Goal: Task Accomplishment & Management: Manage account settings

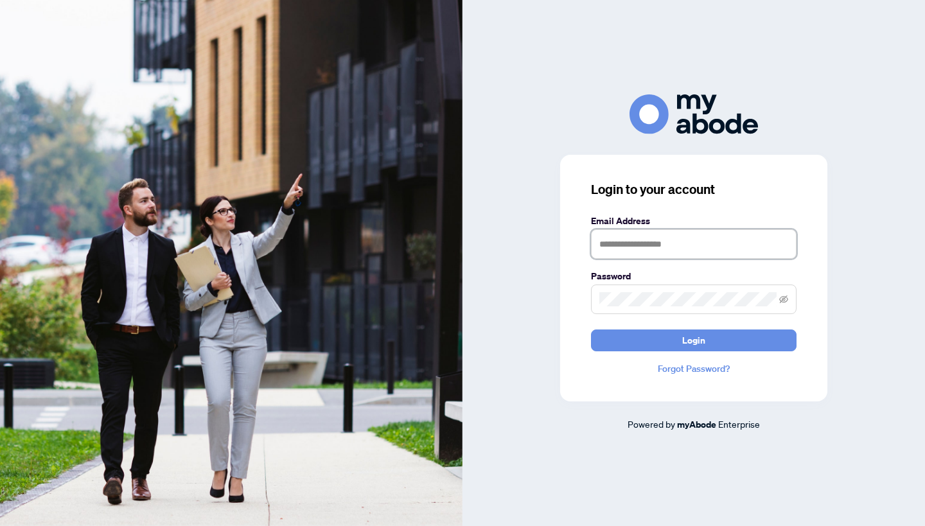
type input "**********"
click at [693, 340] on button "Login" at bounding box center [693, 340] width 205 height 22
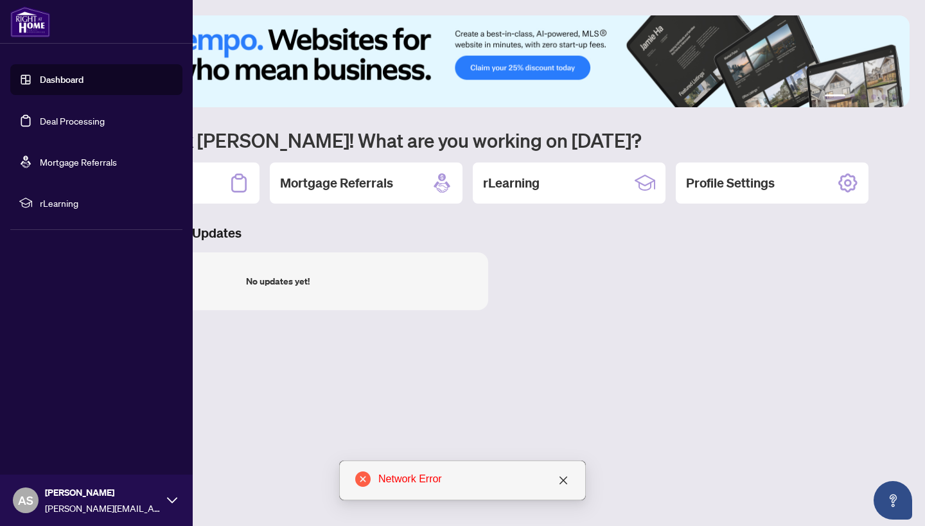
click at [40, 126] on link "Deal Processing" at bounding box center [72, 121] width 65 height 12
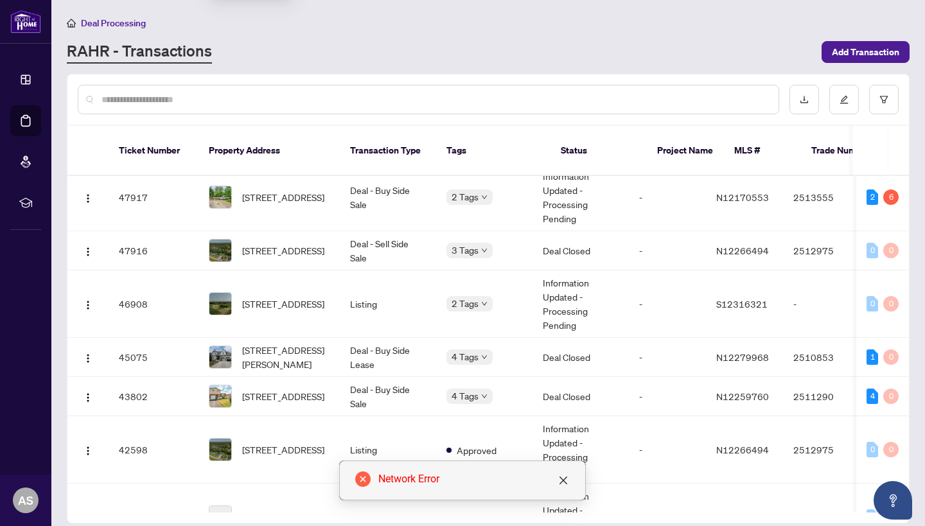
scroll to position [602, 0]
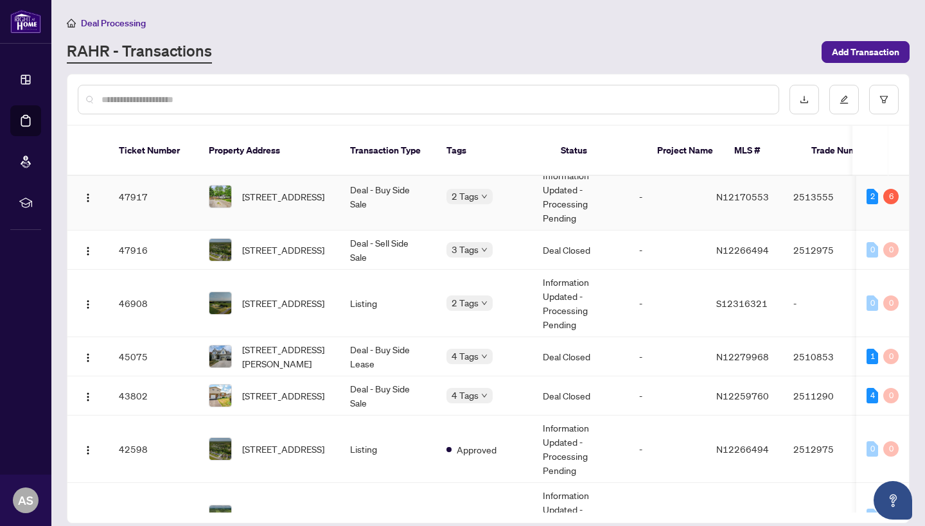
click at [415, 202] on td "Deal - Buy Side Sale" at bounding box center [388, 196] width 96 height 67
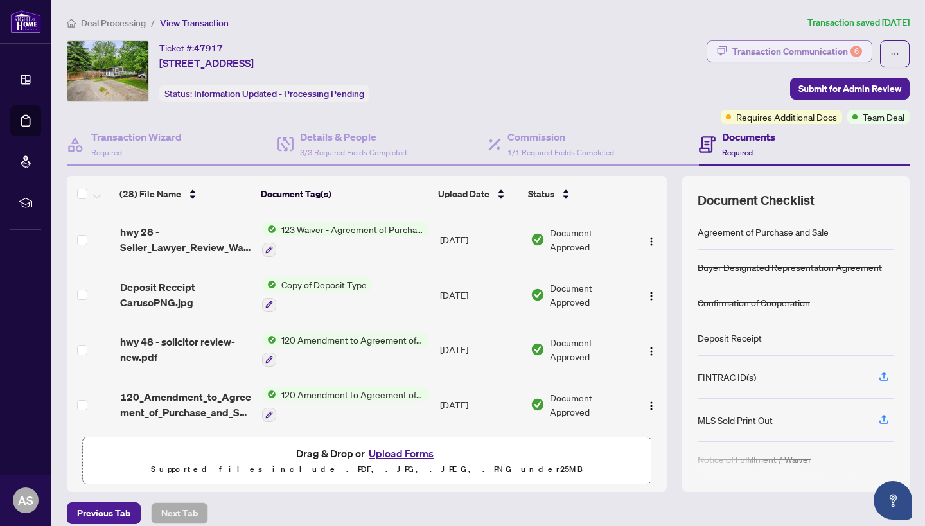
click at [842, 41] on div "Transaction Communication 6" at bounding box center [797, 51] width 130 height 21
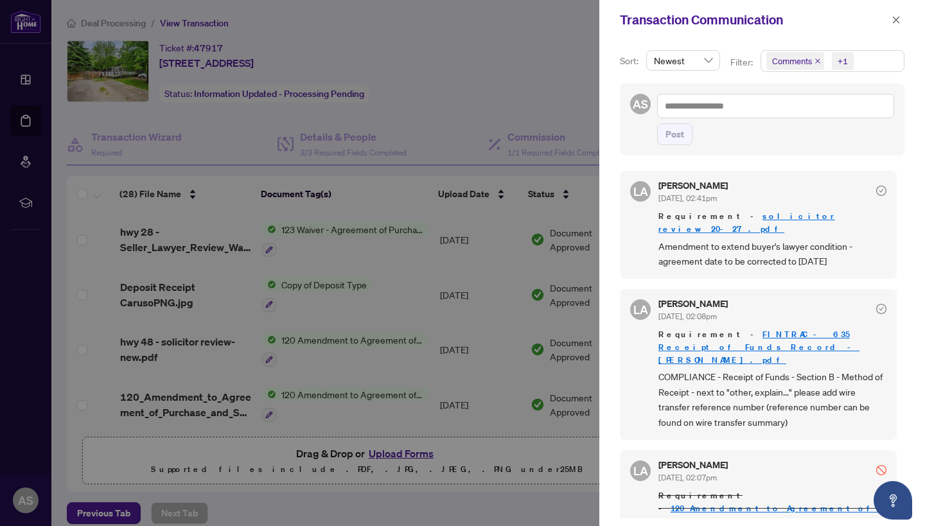
click at [229, 283] on div at bounding box center [462, 263] width 925 height 526
click at [893, 21] on icon "close" at bounding box center [895, 19] width 9 height 9
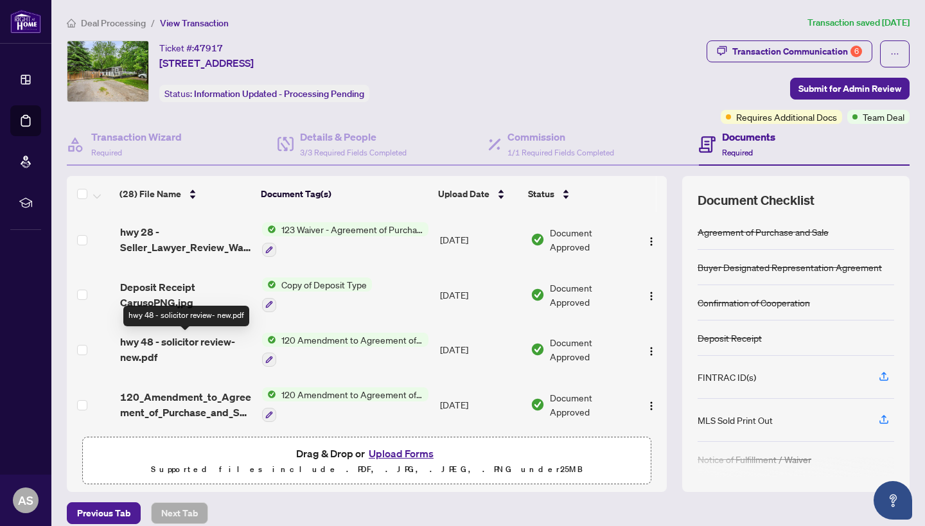
click at [217, 344] on span "hwy 48 - solicitor review- new.pdf" at bounding box center [186, 349] width 132 height 31
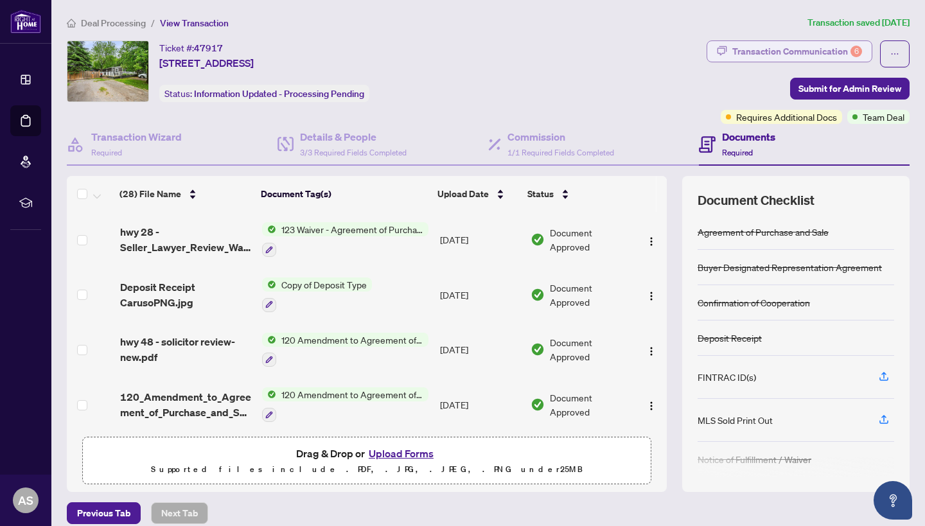
click at [830, 51] on div "Transaction Communication 6" at bounding box center [797, 51] width 130 height 21
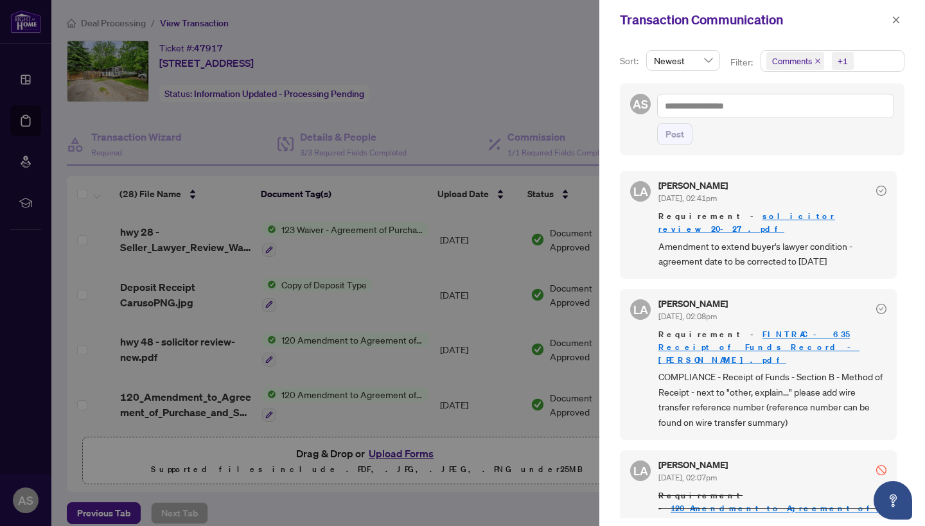
click at [481, 292] on div at bounding box center [462, 263] width 925 height 526
click at [894, 21] on icon "close" at bounding box center [895, 19] width 9 height 9
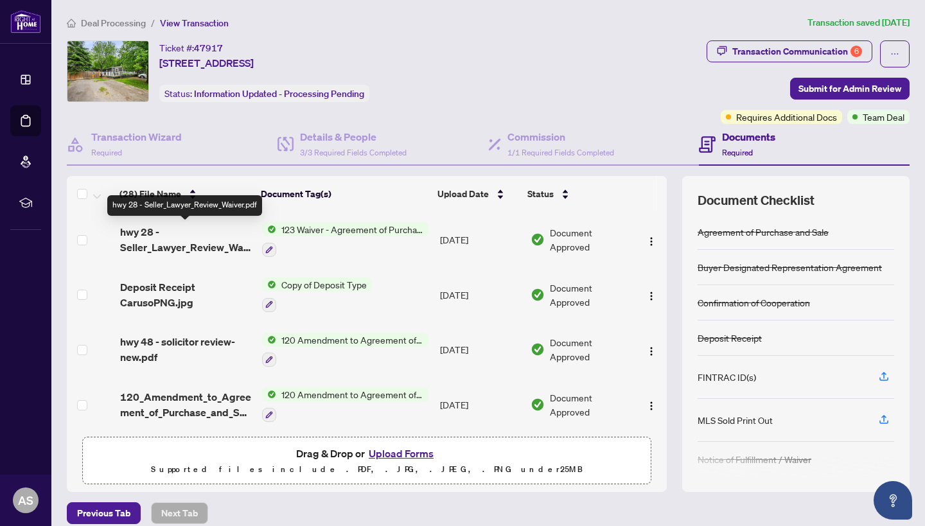
click at [213, 243] on span "hwy 28 - Seller_Lawyer_Review_Waiver.pdf" at bounding box center [186, 239] width 132 height 31
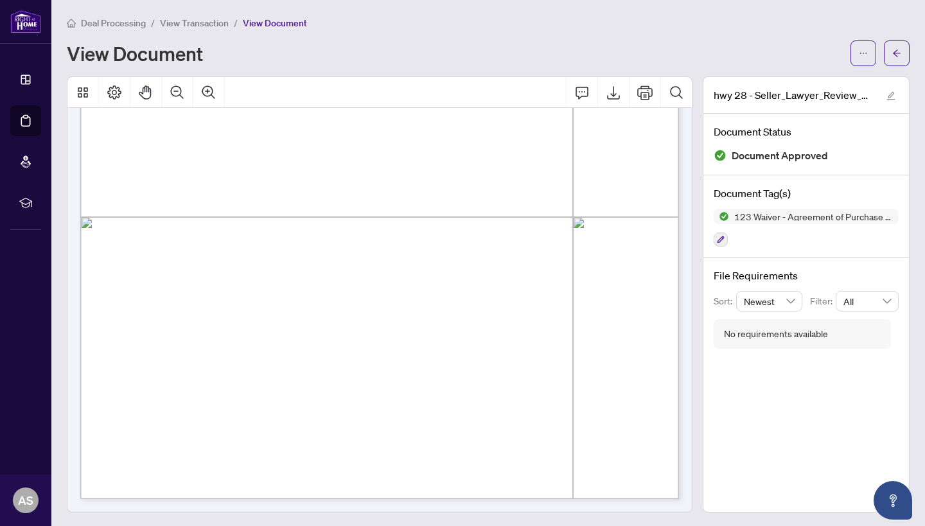
scroll to position [396, 0]
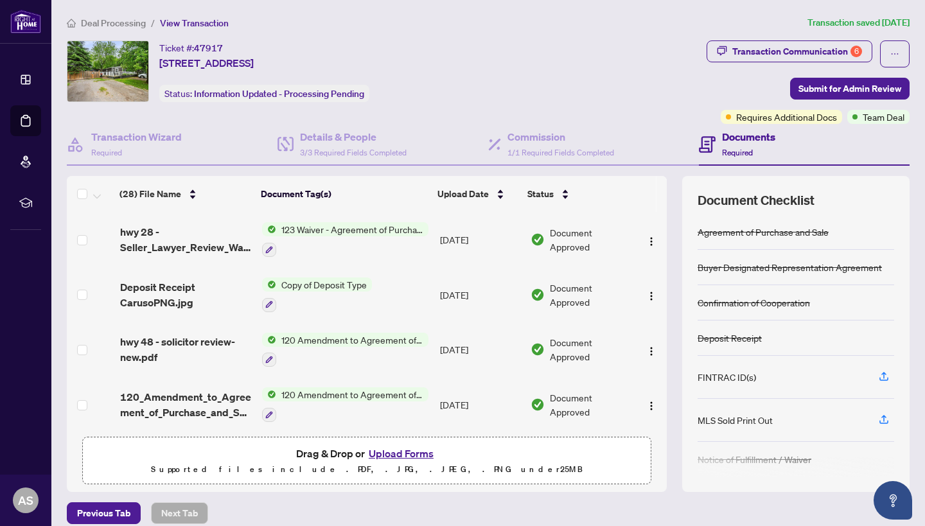
click at [349, 297] on div at bounding box center [317, 304] width 110 height 15
click at [188, 284] on span "Deposit Receipt CarusoPNG.jpg" at bounding box center [186, 294] width 132 height 31
click at [212, 340] on span "hwy 48 - solicitor review- new.pdf" at bounding box center [186, 349] width 132 height 31
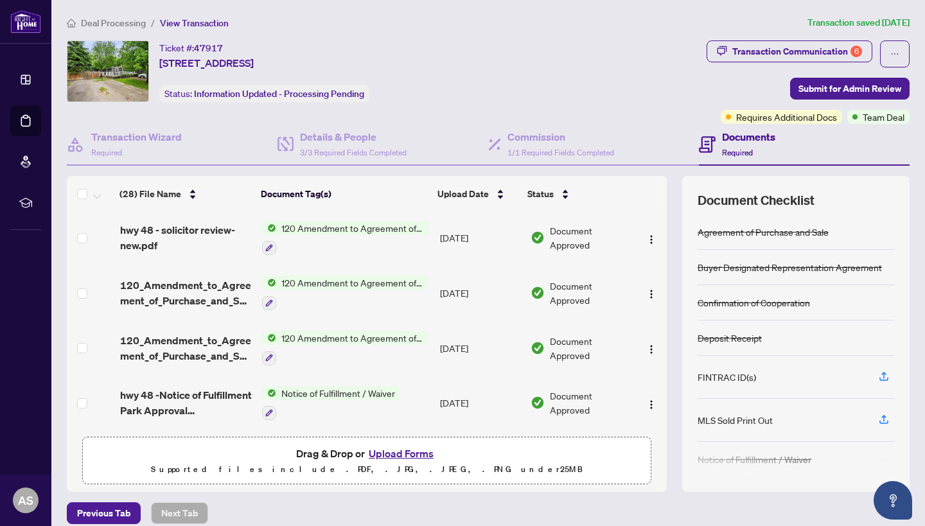
scroll to position [113, 0]
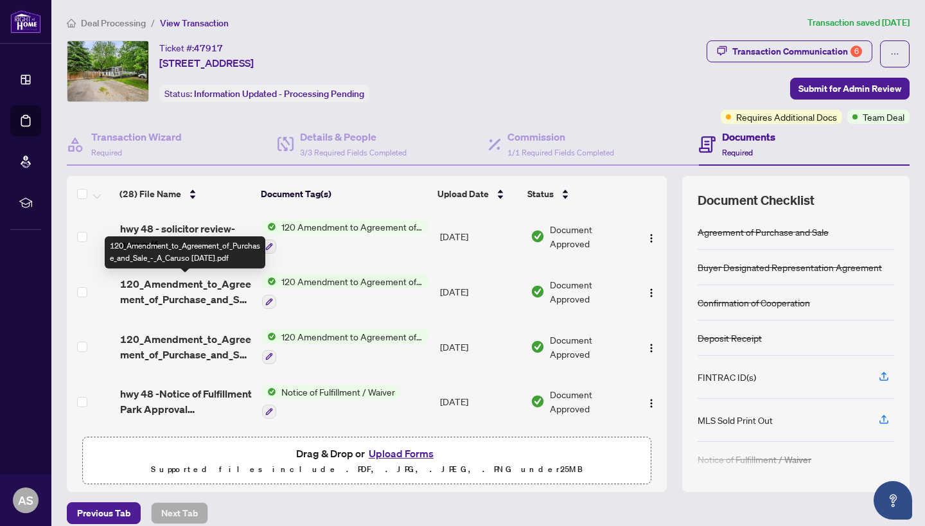
click at [187, 290] on span "120_Amendment_to_Agreement_of_Purchase_and_Sale_-_A_Caruso Aug 30.pdf" at bounding box center [186, 291] width 132 height 31
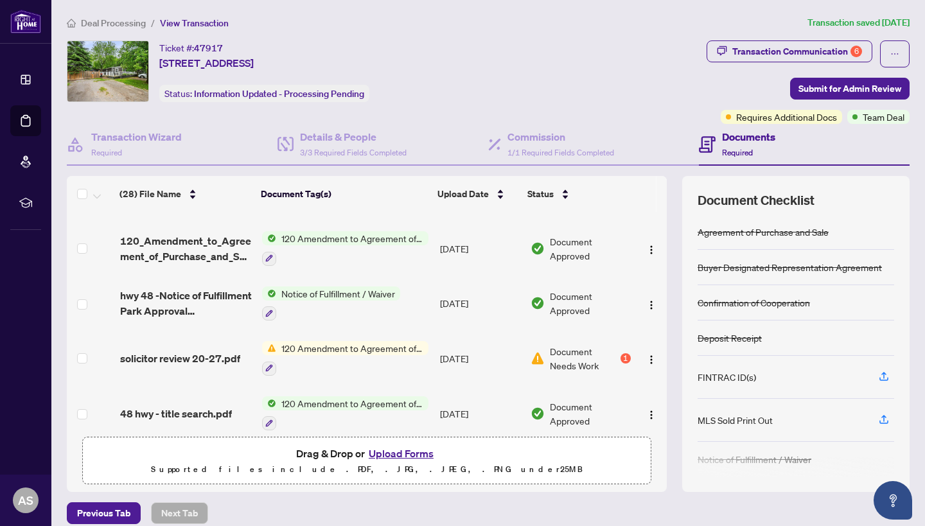
scroll to position [213, 0]
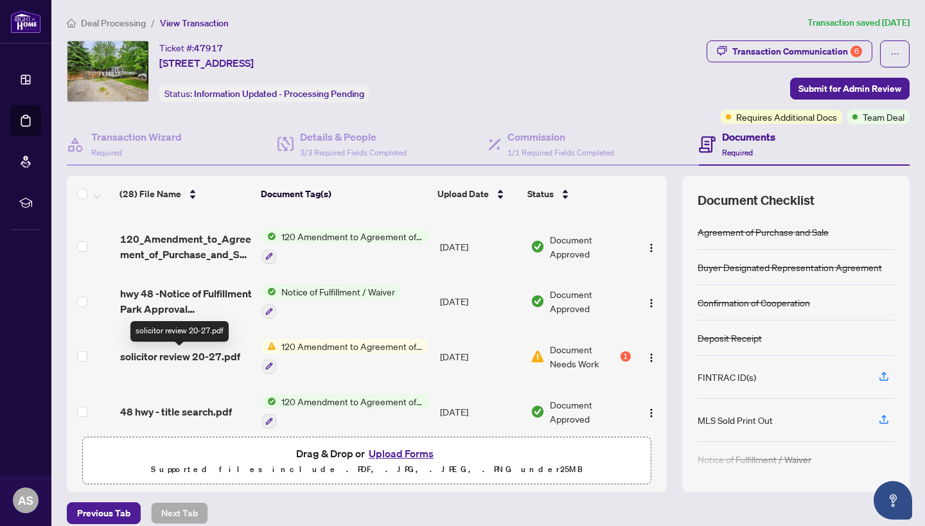
click at [200, 359] on span "solicitor review 20-27.pdf" at bounding box center [180, 356] width 120 height 15
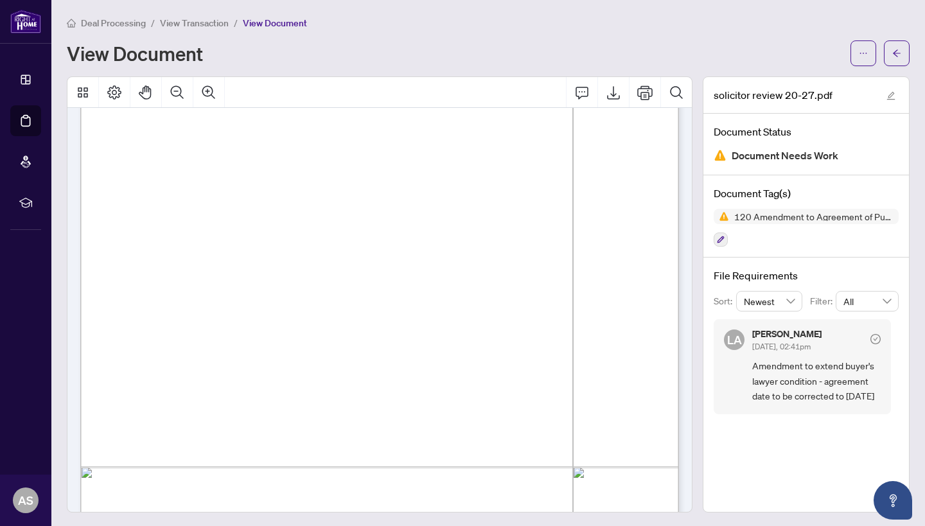
scroll to position [957, 0]
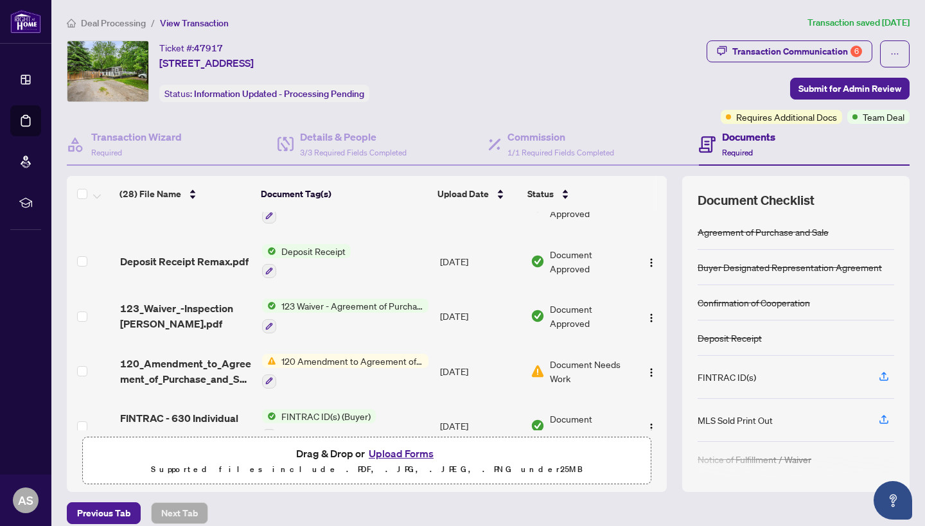
scroll to position [805, 0]
click at [403, 452] on button "Upload Forms" at bounding box center [401, 453] width 73 height 17
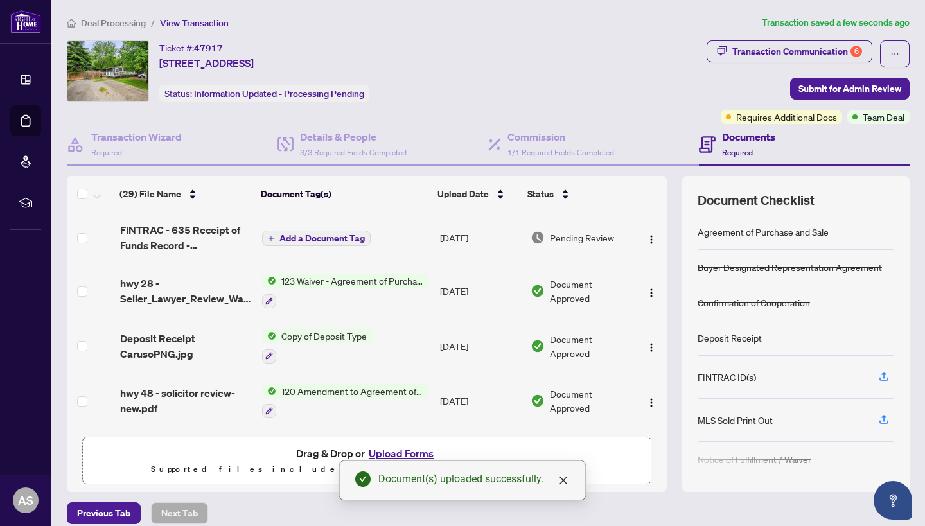
scroll to position [0, 0]
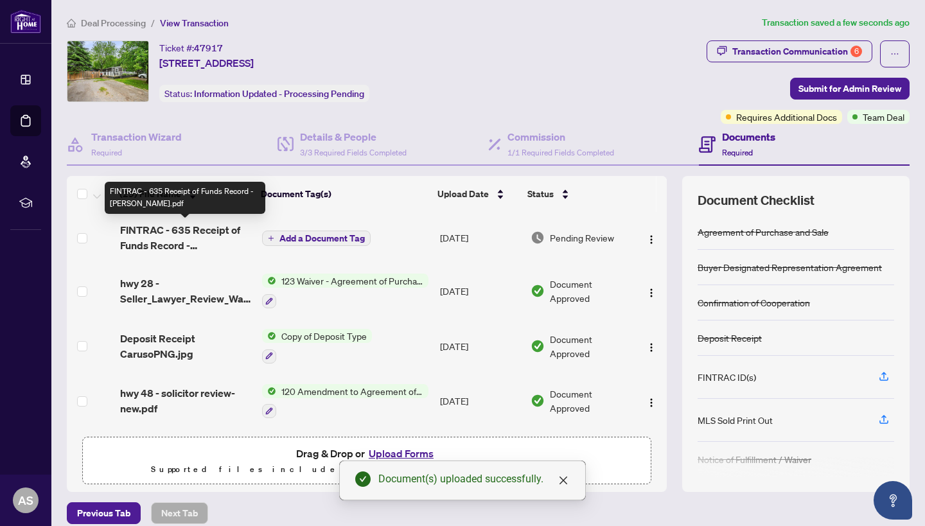
click at [230, 252] on span "FINTRAC - 635 Receipt of Funds Record - Caruso.pdf" at bounding box center [186, 237] width 132 height 31
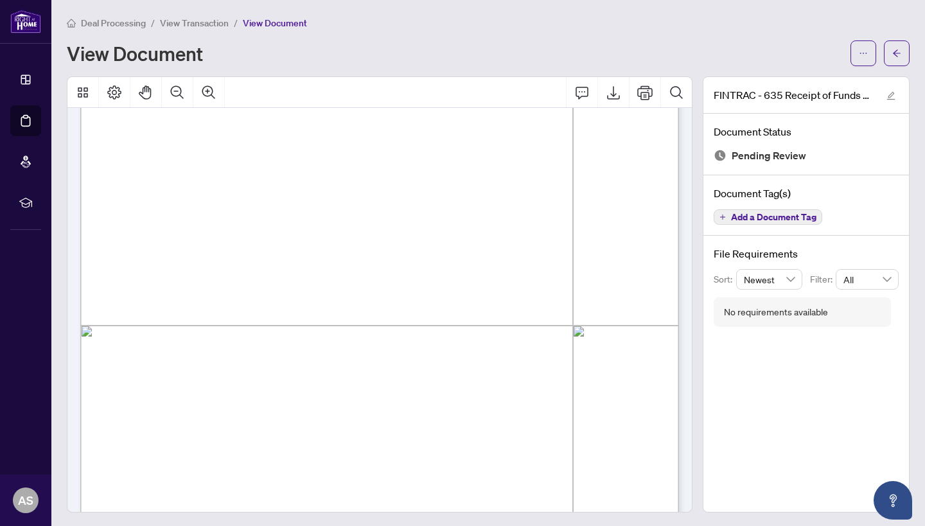
scroll to position [286, 0]
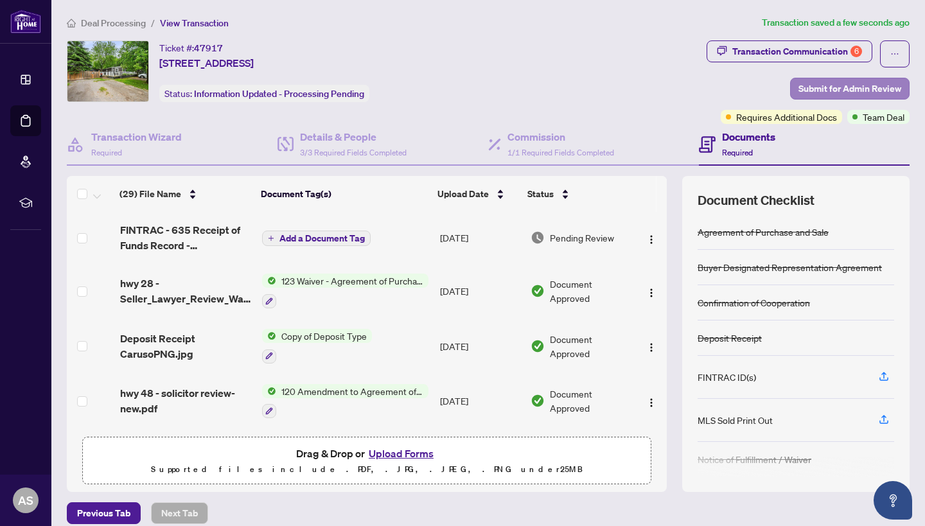
click at [807, 84] on span "Submit for Admin Review" at bounding box center [849, 88] width 103 height 21
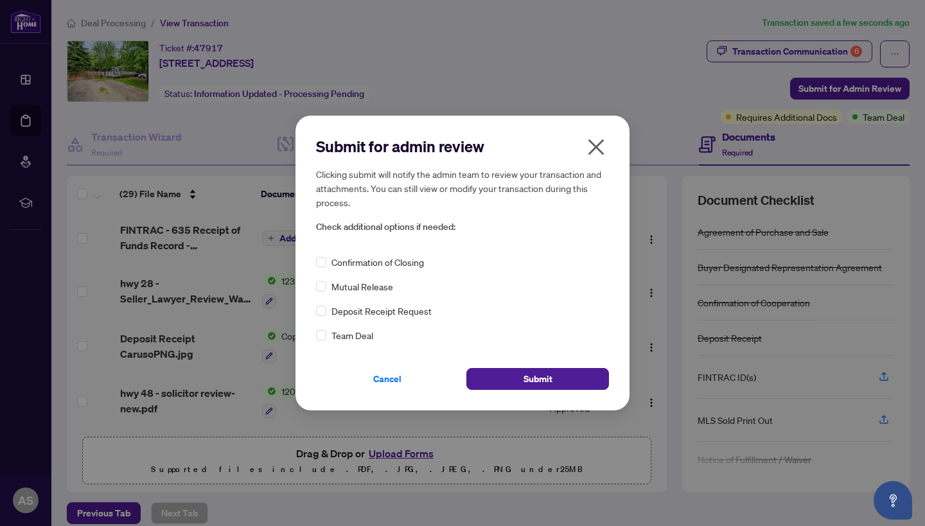
click at [327, 335] on div "Team Deal" at bounding box center [462, 335] width 293 height 14
click at [498, 376] on button "Submit" at bounding box center [537, 379] width 143 height 22
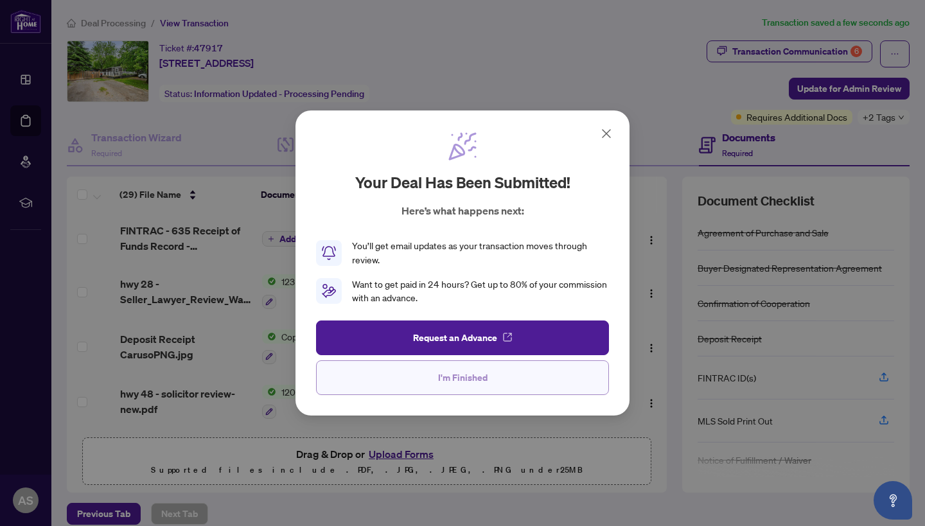
click at [498, 376] on button "I'm Finished" at bounding box center [462, 377] width 293 height 35
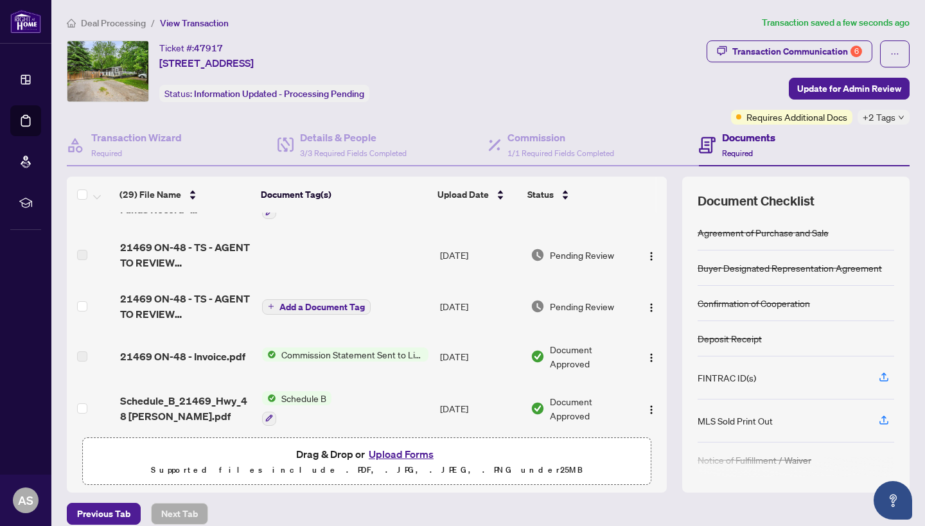
scroll to position [1135, 0]
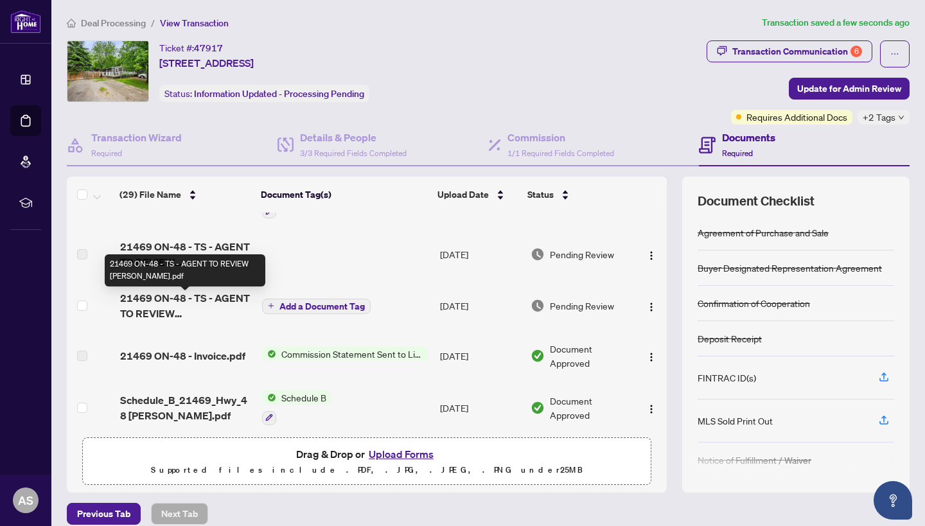
click at [221, 313] on span "21469 ON-48 - TS - AGENT TO REVIEW Arianna.pdf" at bounding box center [186, 305] width 132 height 31
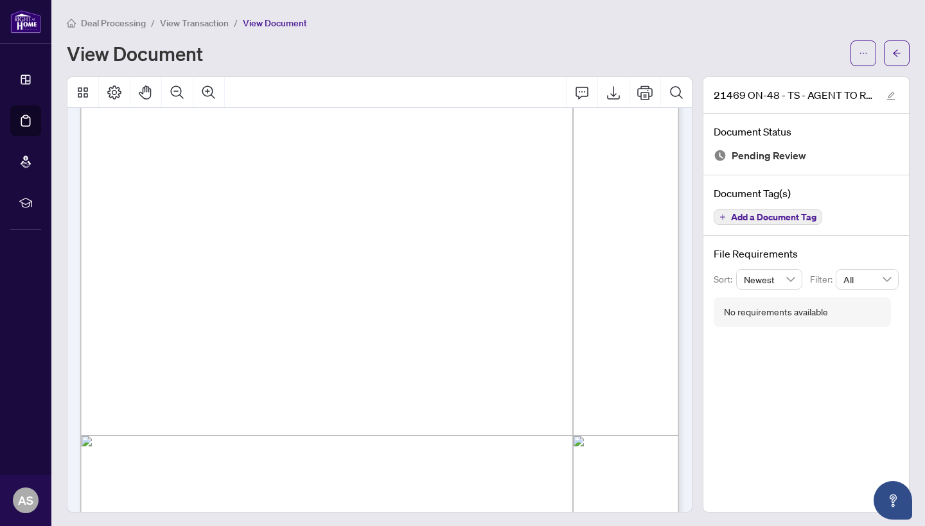
scroll to position [179, 0]
click at [615, 91] on icon "Export" at bounding box center [612, 92] width 15 height 15
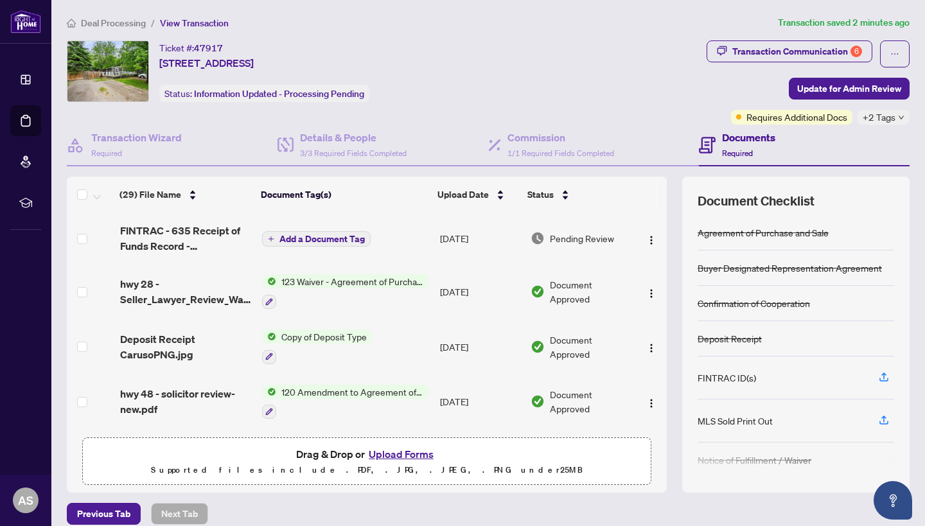
click at [380, 462] on button "Upload Forms" at bounding box center [401, 454] width 73 height 17
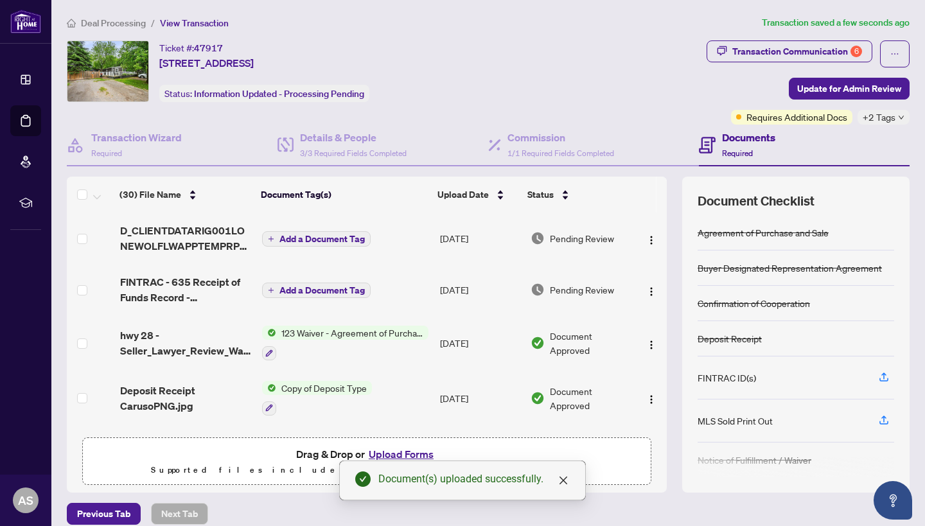
click at [227, 243] on span "D_CLIENTDATARIG001LONEWOLFLWAPPTEMPRP17LQ1GFRX.pdf" at bounding box center [186, 238] width 132 height 31
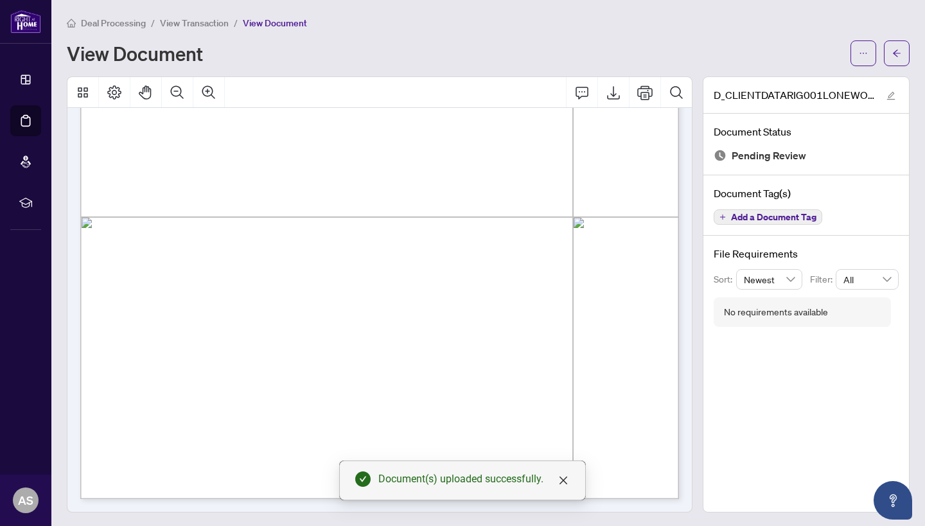
scroll to position [396, 0]
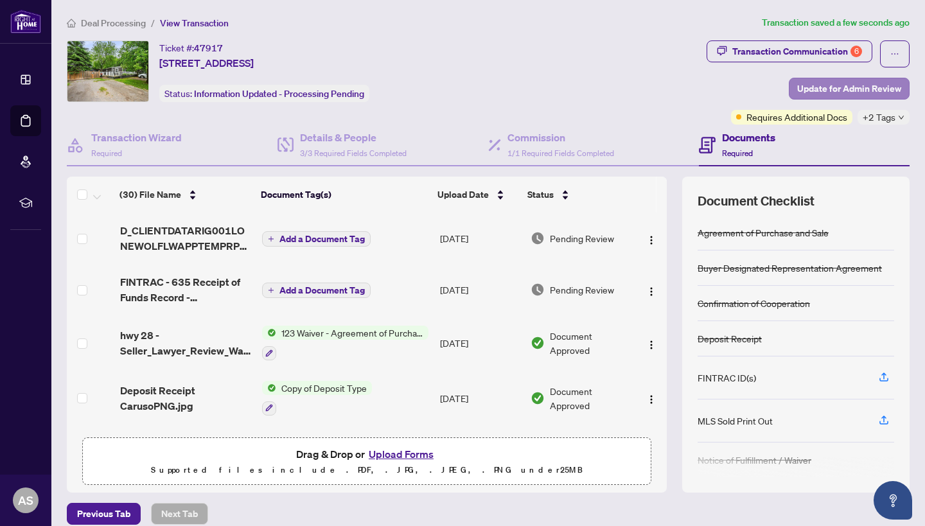
click at [873, 78] on button "Update for Admin Review" at bounding box center [848, 89] width 121 height 22
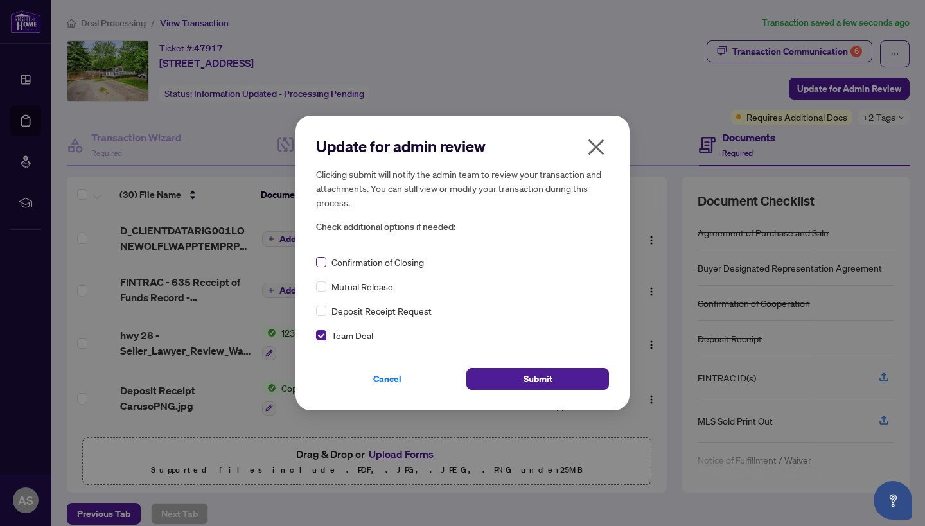
click at [324, 260] on span at bounding box center [321, 262] width 10 height 10
click at [509, 385] on button "Submit" at bounding box center [537, 379] width 143 height 22
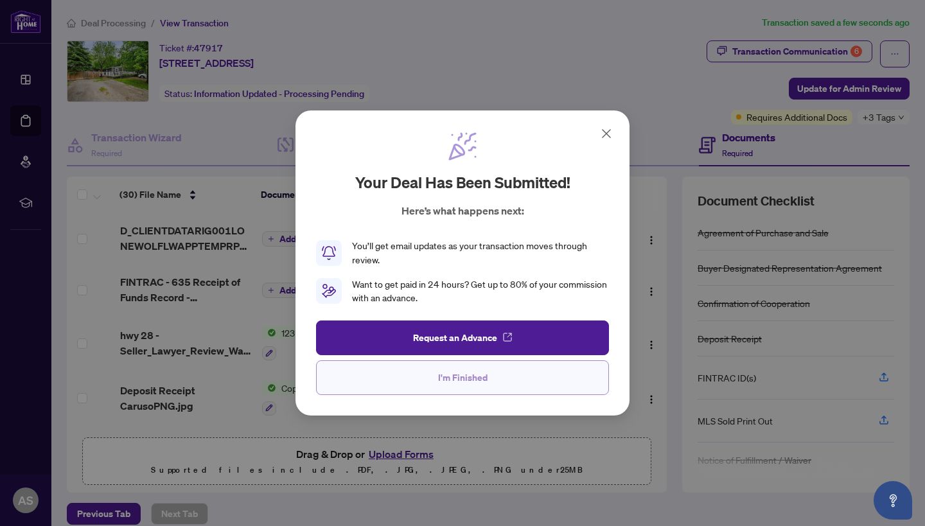
click at [469, 364] on button "I'm Finished" at bounding box center [462, 377] width 293 height 35
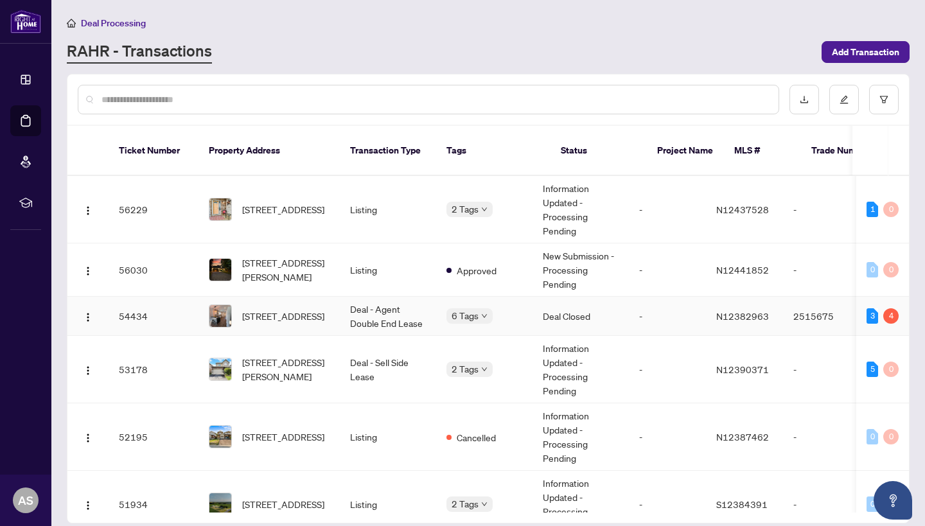
click at [385, 298] on td "Deal - Agent Double End Lease" at bounding box center [388, 316] width 96 height 39
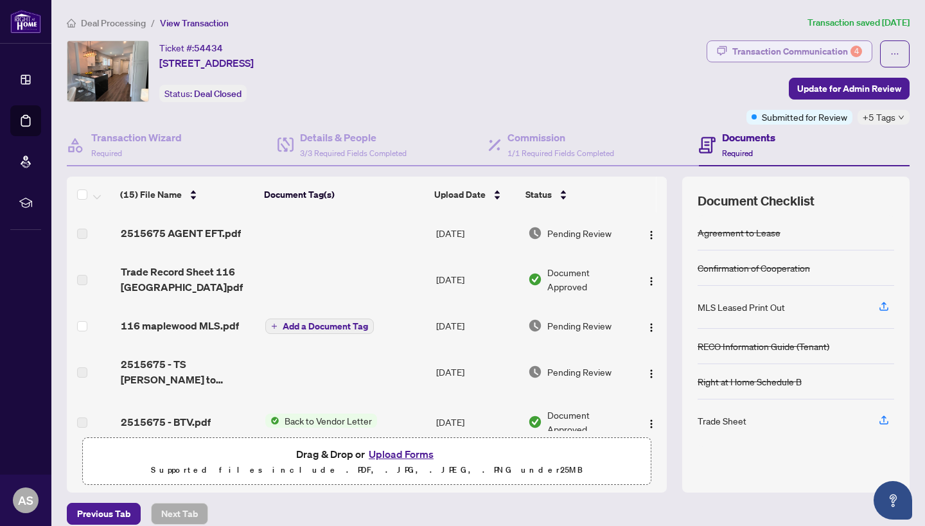
click at [764, 57] on div "Transaction Communication 4" at bounding box center [797, 51] width 130 height 21
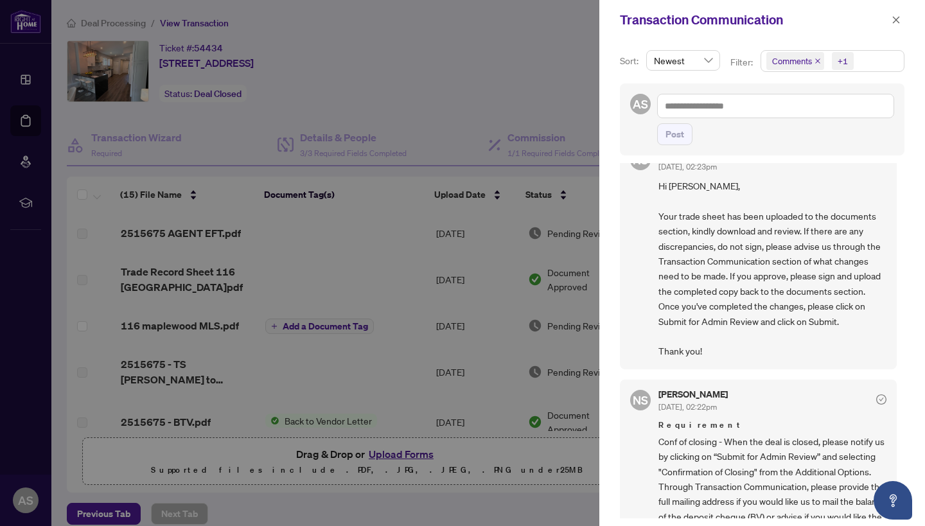
scroll to position [242, 0]
click at [377, 275] on div at bounding box center [462, 263] width 925 height 526
click at [885, 24] on div "Transaction Communication" at bounding box center [754, 19] width 268 height 19
click at [888, 24] on button "button" at bounding box center [895, 19] width 17 height 15
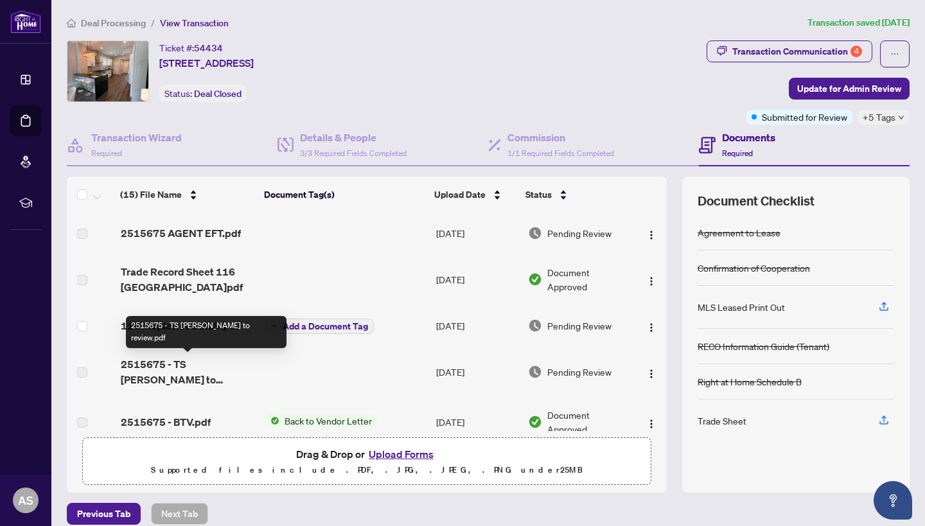
click at [175, 372] on span "2515675 - TS Mark to review.pdf" at bounding box center [188, 371] width 135 height 31
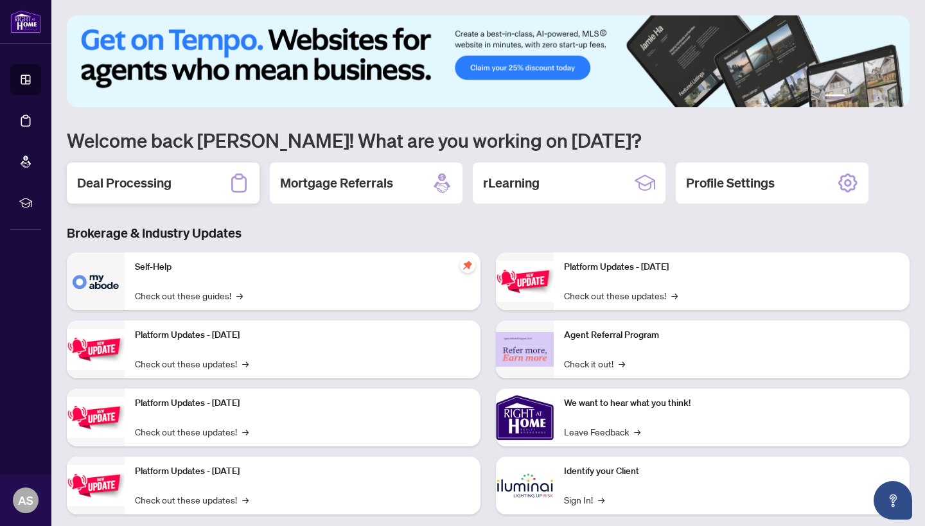
click at [162, 189] on h2 "Deal Processing" at bounding box center [124, 183] width 94 height 18
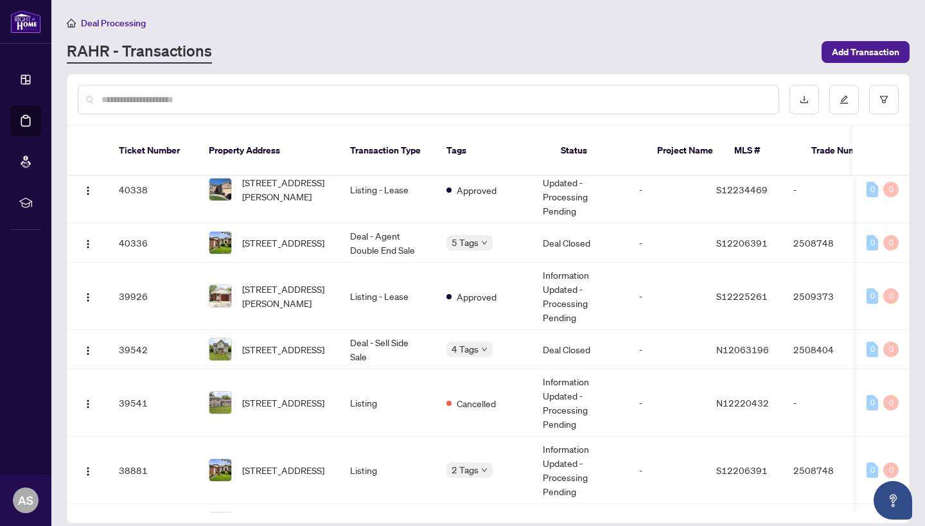
scroll to position [1076, 0]
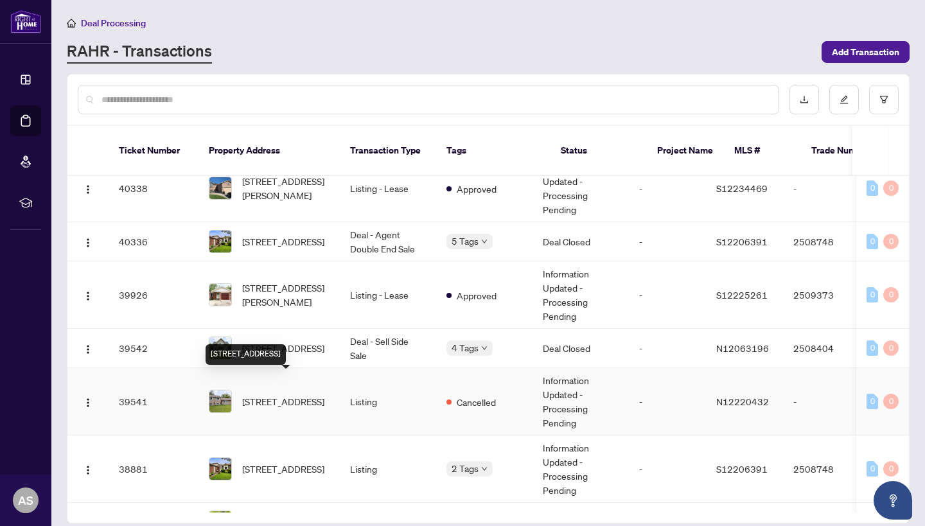
click at [312, 394] on span "124 Sydenham St, Essa, Ontario L0M 1B0, Canada" at bounding box center [283, 401] width 82 height 14
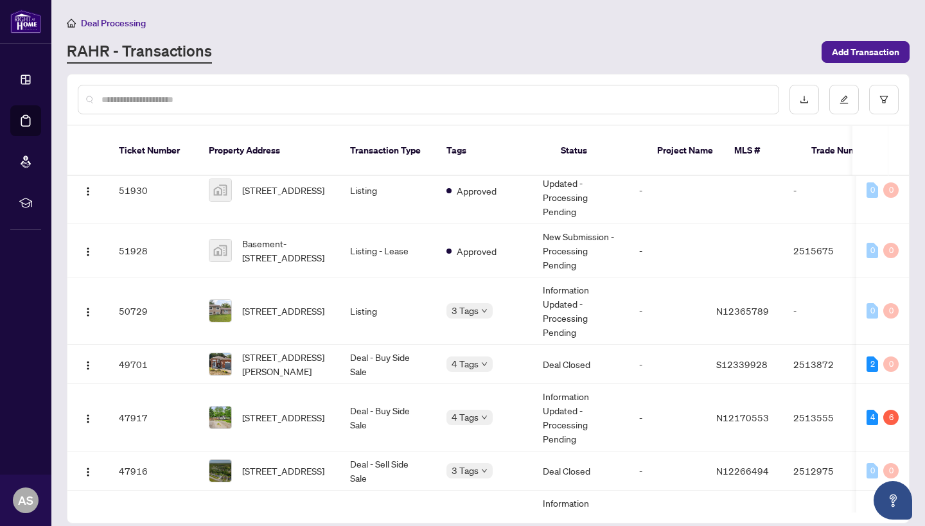
scroll to position [404, 0]
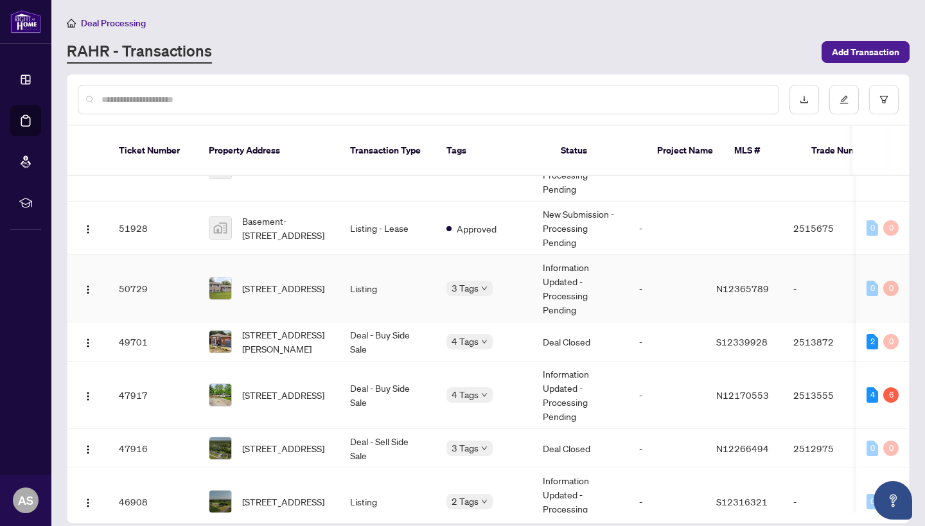
click at [297, 281] on span "124 Sydenham St, Essa, Ontario L0M 1B0, Canada" at bounding box center [283, 288] width 82 height 14
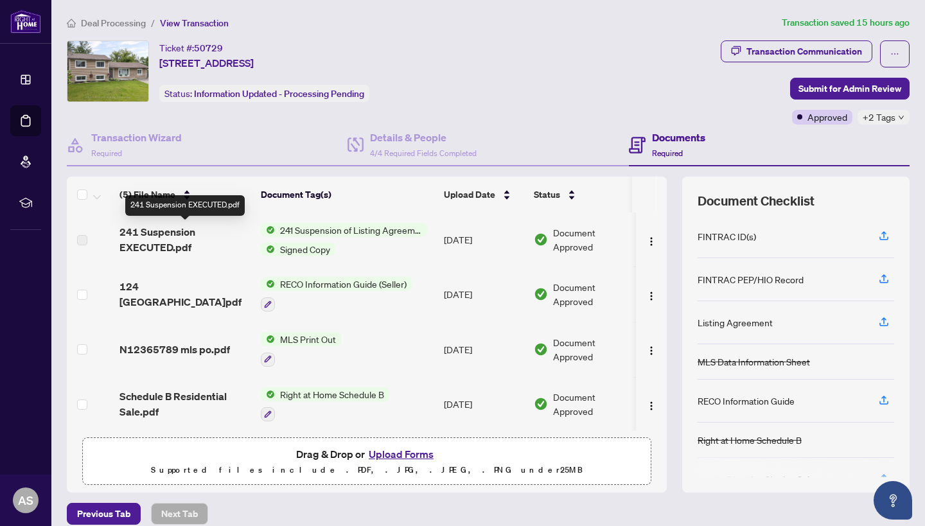
click at [213, 243] on span "241 Suspension EXECUTED.pdf" at bounding box center [184, 239] width 131 height 31
click at [173, 241] on span "241 Suspension EXECUTED.pdf" at bounding box center [184, 239] width 131 height 31
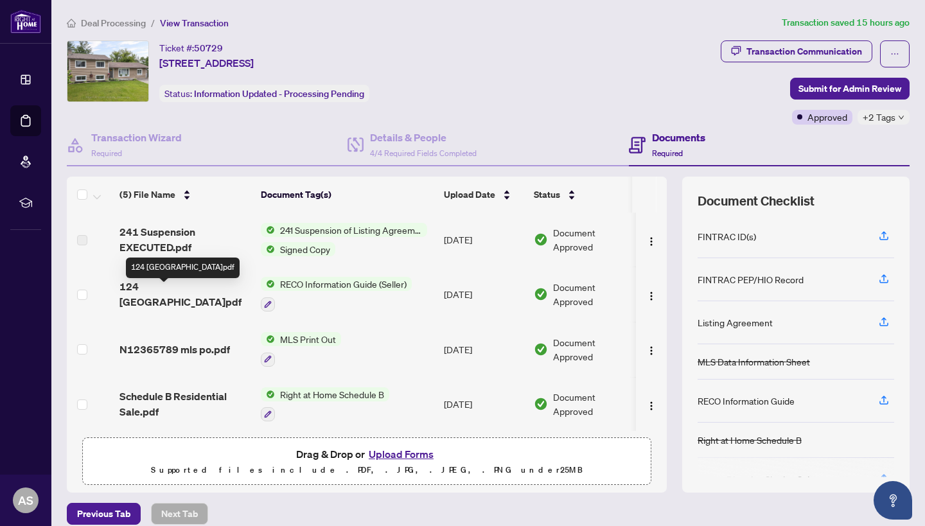
click at [190, 298] on span "124 Sydenham.pdf" at bounding box center [184, 294] width 131 height 31
click at [331, 232] on span "241 Suspension of Listing Agreement - Authority to Offer for Sale" at bounding box center [351, 230] width 152 height 14
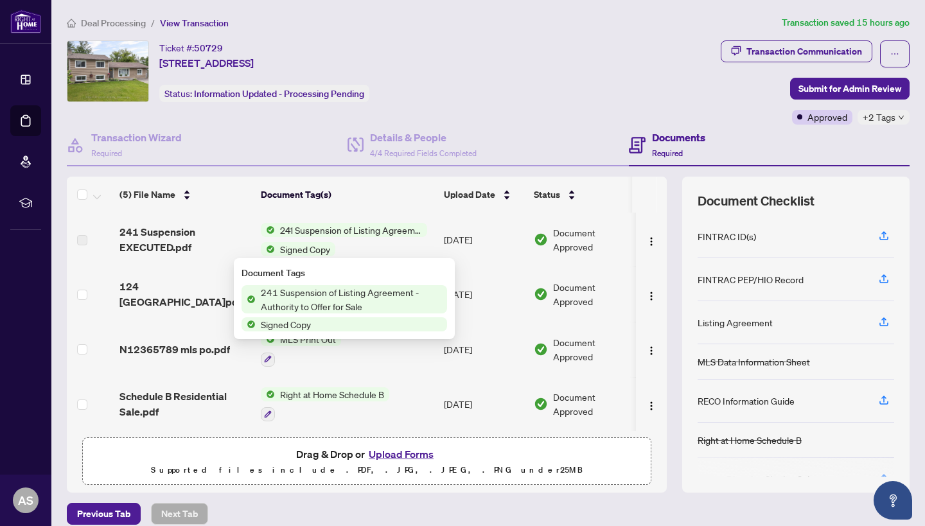
click at [213, 245] on span "241 Suspension EXECUTED.pdf" at bounding box center [184, 239] width 131 height 31
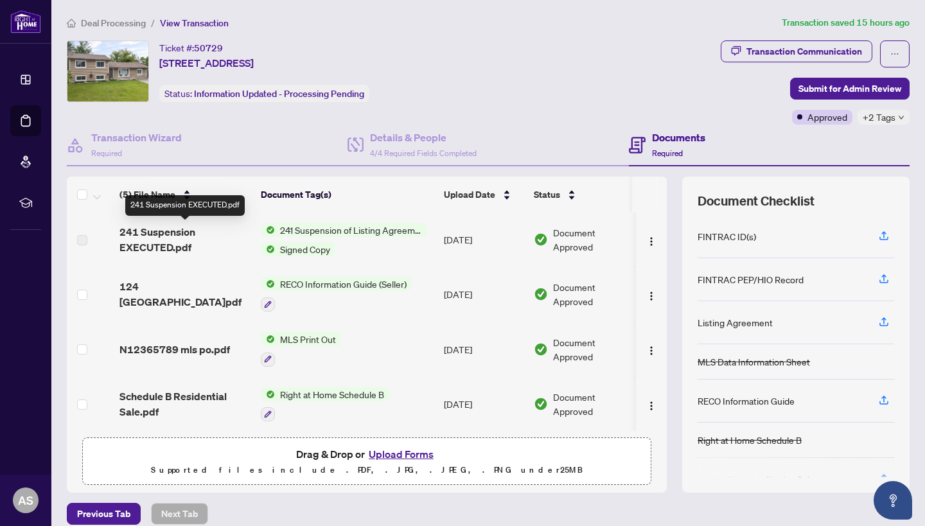
click at [179, 249] on span "241 Suspension EXECUTED.pdf" at bounding box center [184, 239] width 131 height 31
